Goal: Information Seeking & Learning: Check status

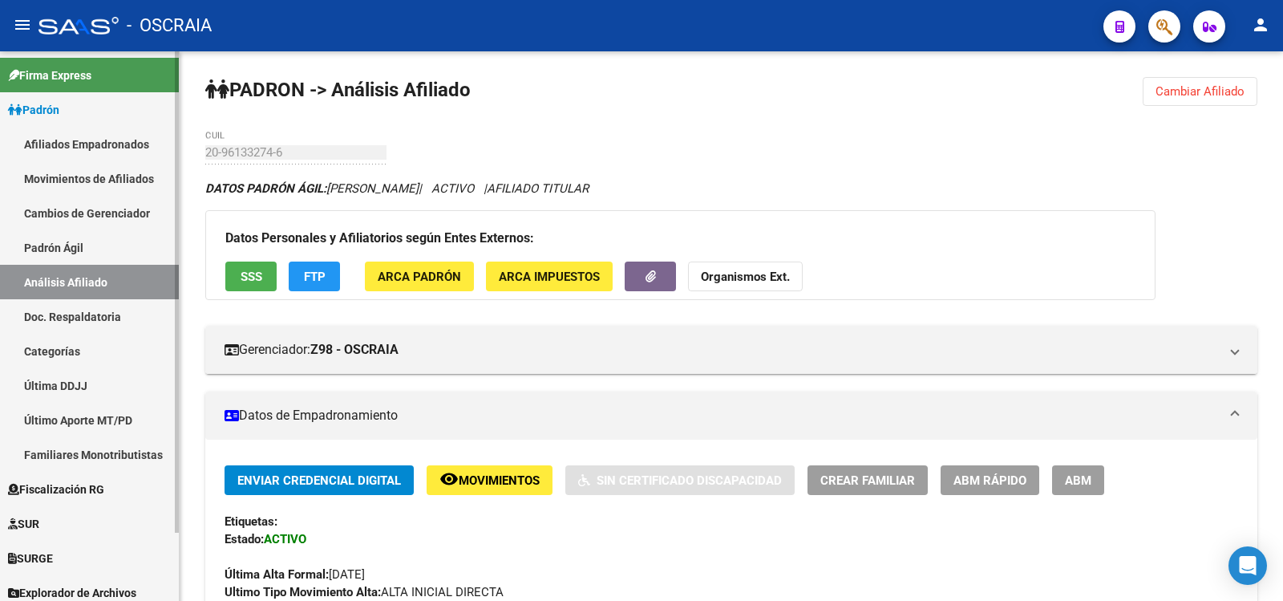
click at [67, 256] on link "Padrón Ágil" at bounding box center [89, 247] width 179 height 34
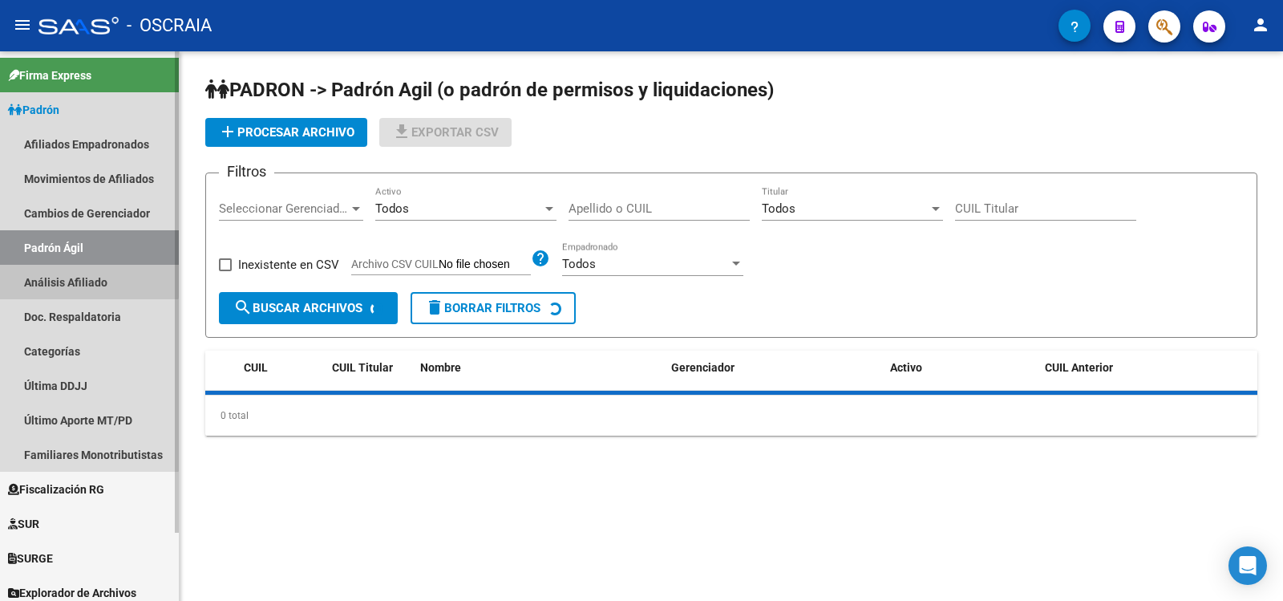
click at [75, 272] on link "Análisis Afiliado" at bounding box center [89, 282] width 179 height 34
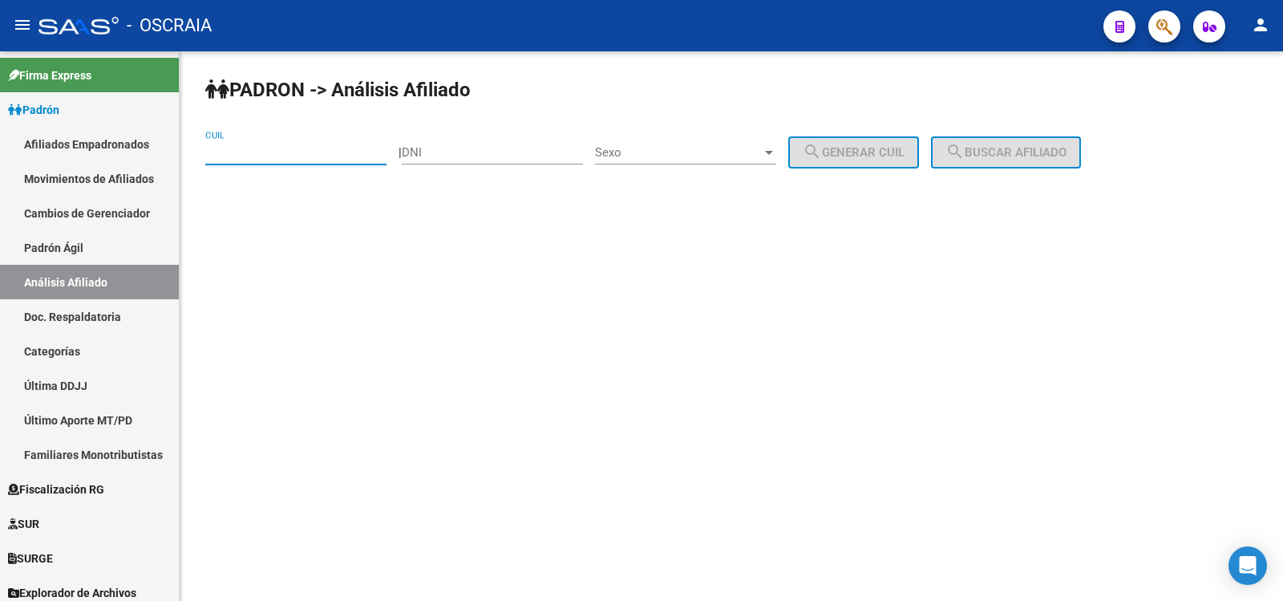
paste input "27-31989366-6"
type input "27-31989366-6"
click at [1020, 155] on span "search Buscar afiliado" at bounding box center [1005, 152] width 121 height 14
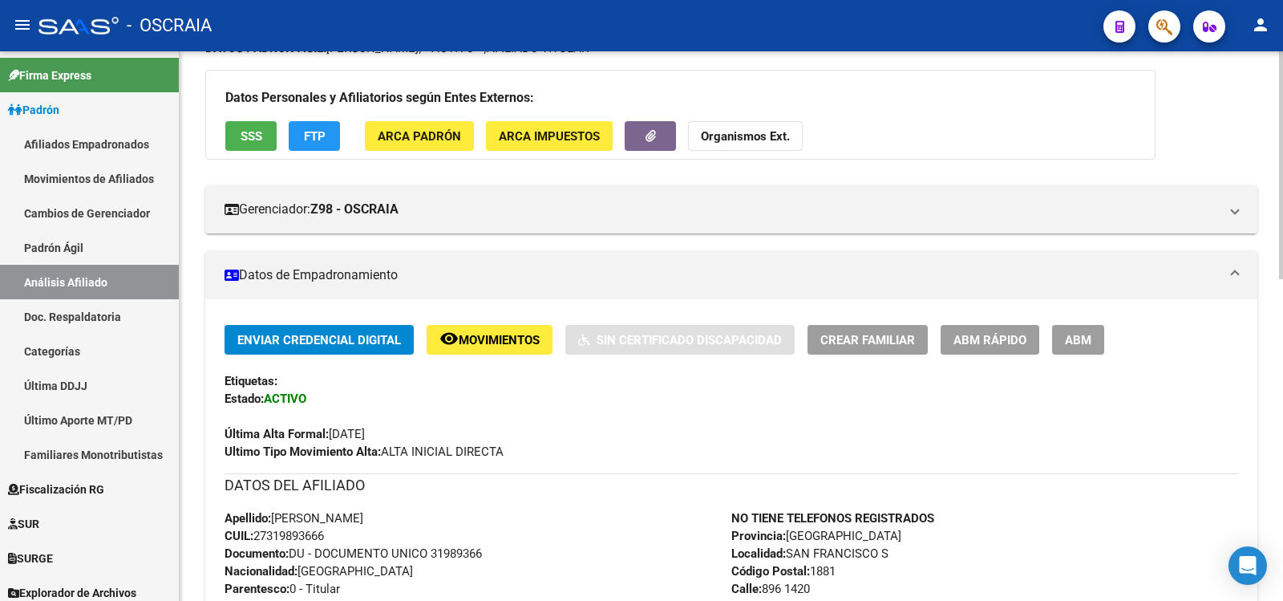
scroll to position [675, 0]
